Goal: Task Accomplishment & Management: Complete application form

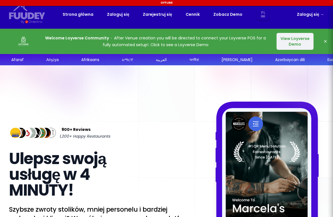
select select "pl"
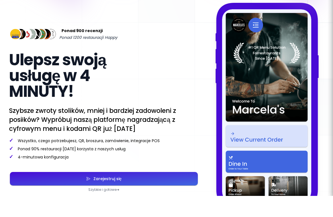
scroll to position [83, 0]
click at [185, 193] on button "Zarejestruj się" at bounding box center [104, 200] width 188 height 14
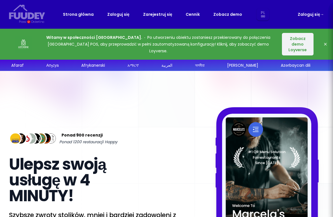
select select "pl"
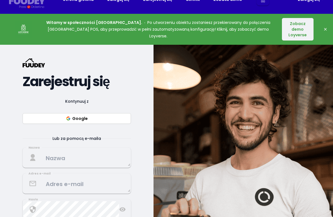
select select "pl"
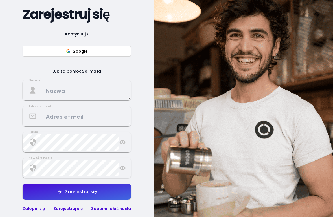
scroll to position [83, 0]
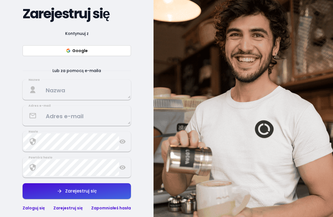
click at [48, 78] on div "Kontynuuj z Google Lub za pomocą e-maila Nazwa Adres e-mail Hasło Powtórz hasło…" at bounding box center [77, 121] width 108 height 182
click at [68, 83] on textarea at bounding box center [76, 90] width 107 height 17
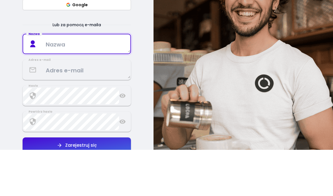
select select "pl"
type textarea "Kn"
click at [55, 108] on textarea at bounding box center [76, 116] width 107 height 17
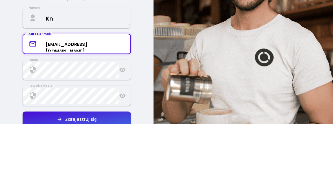
type textarea "[EMAIL_ADDRESS][DOMAIN_NAME]"
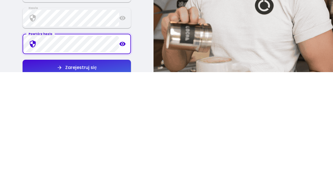
click at [104, 184] on button "Zarejestruj się" at bounding box center [77, 192] width 108 height 16
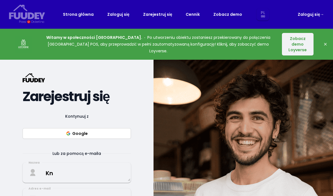
select select "pl"
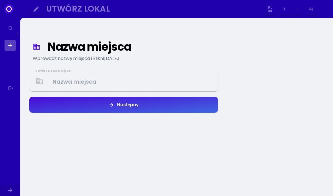
click at [156, 72] on div "Utwórz Nowe Miejsce" at bounding box center [123, 81] width 188 height 20
select select "pl"
click at [182, 77] on Venue at bounding box center [123, 81] width 187 height 17
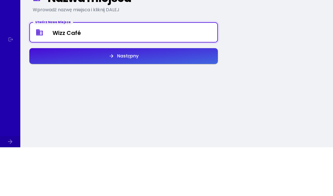
type Venue "Wizz Café"
click at [197, 97] on button "Następny" at bounding box center [123, 105] width 188 height 16
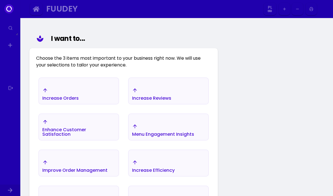
scroll to position [65, 0]
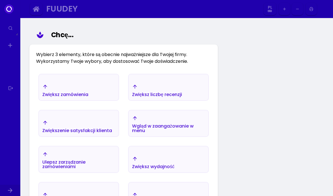
select select "pl"
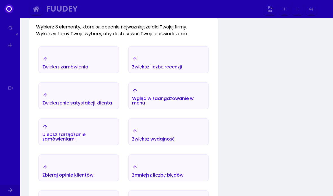
scroll to position [100, 0]
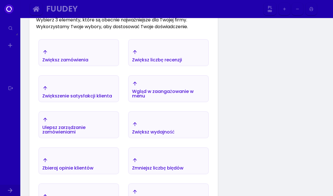
click at [88, 62] on div "Wgląd w zaangażowanie w menu" at bounding box center [65, 60] width 46 height 5
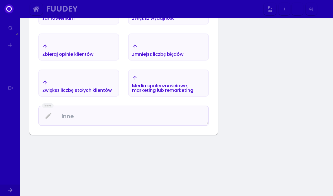
scroll to position [222, 0]
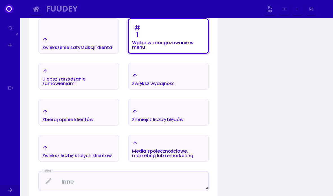
select select "pl"
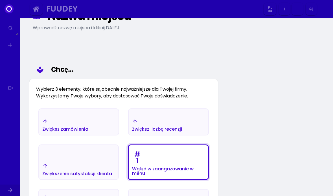
scroll to position [0, 0]
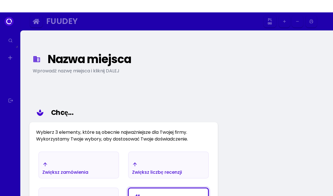
select select "pl"
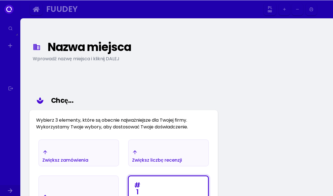
select select "pl"
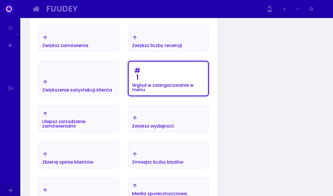
scroll to position [115, 0]
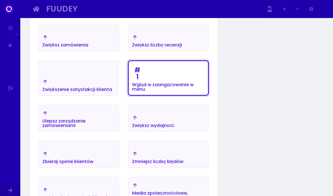
click at [195, 147] on button "Zmniejsz liczbę błędów" at bounding box center [168, 154] width 81 height 27
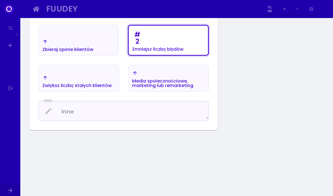
scroll to position [240, 0]
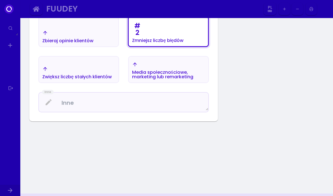
click at [182, 104] on textarea at bounding box center [123, 102] width 169 height 17
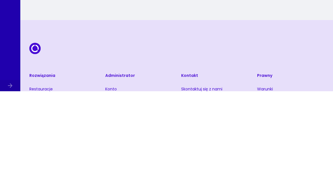
select select "pl"
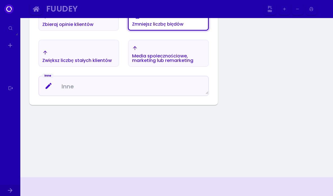
scroll to position [229, 0]
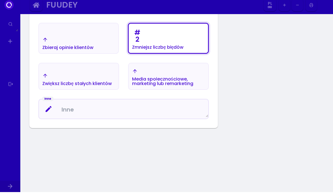
select select "pl"
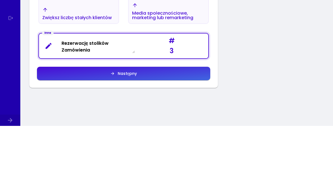
scroll to position [3, 0]
type textarea "Rezerwację stolików Zamówienia z odbiorem w sklepie"
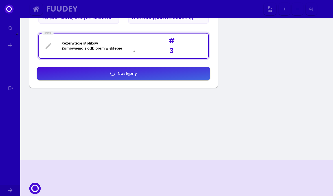
select select "pl"
